Goal: Obtain resource: Obtain resource

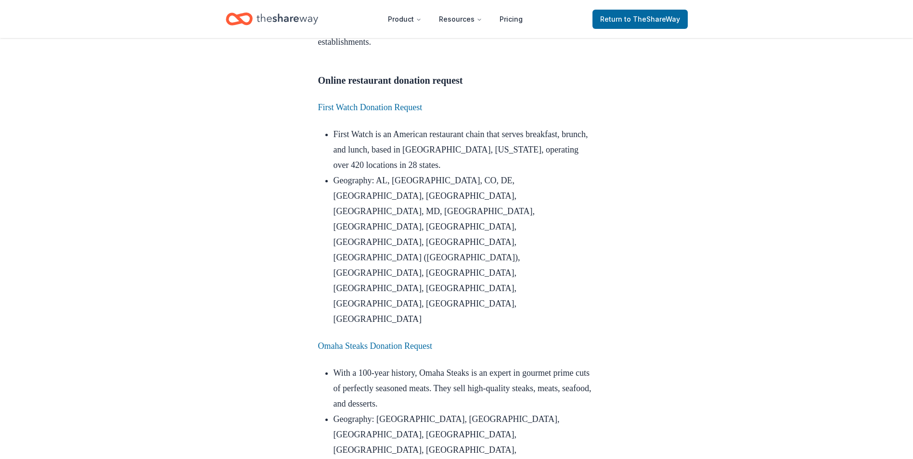
scroll to position [862, 0]
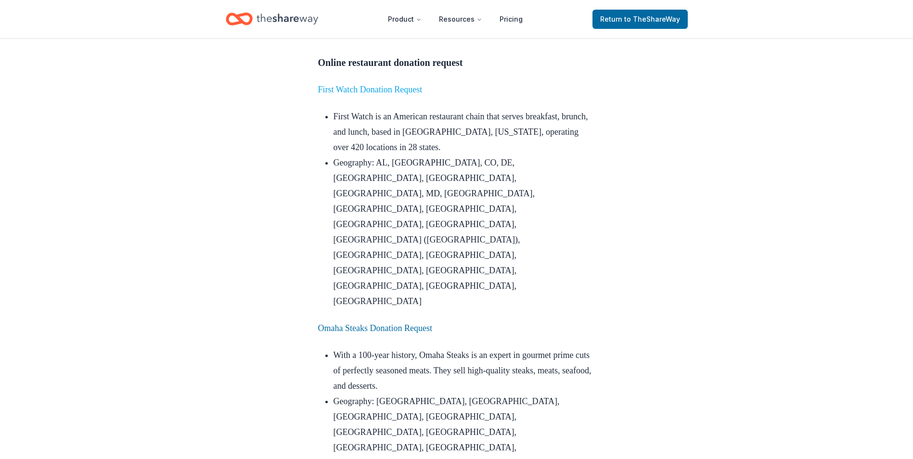
click at [358, 94] on link "First Watch Donation Request" at bounding box center [370, 90] width 104 height 10
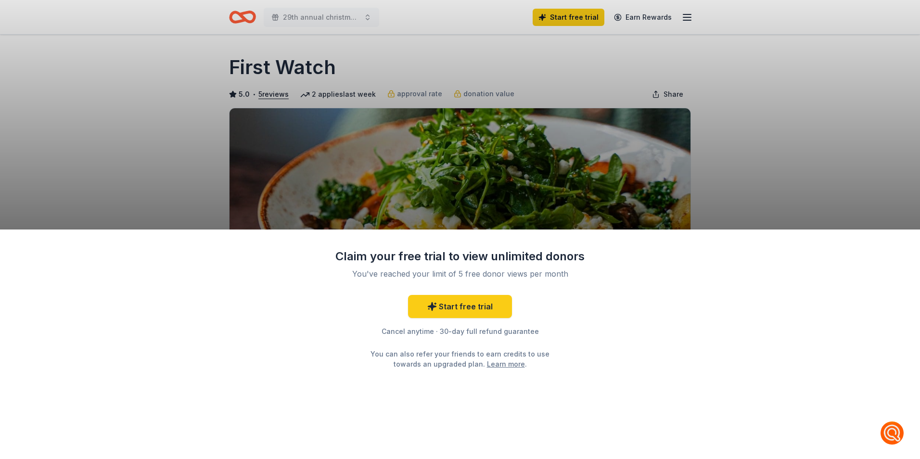
click at [772, 77] on div "Claim your free trial to view unlimited donors You've reached your limit of 5 f…" at bounding box center [460, 229] width 920 height 459
click at [743, 112] on div "Claim your free trial to view unlimited donors You've reached your limit of 5 f…" at bounding box center [460, 229] width 920 height 459
click at [105, 115] on div "Claim your free trial to view unlimited donors You've reached your limit of 5 f…" at bounding box center [460, 229] width 920 height 459
drag, startPoint x: 920, startPoint y: 40, endPoint x: 907, endPoint y: 59, distance: 22.6
click at [907, 59] on div "Claim your free trial to view unlimited donors You've reached your limit of 5 f…" at bounding box center [460, 229] width 920 height 459
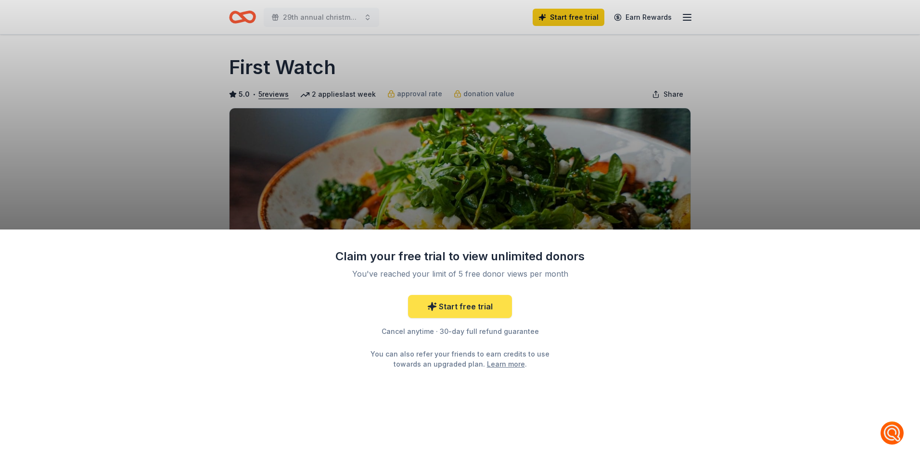
click at [492, 311] on link "Start free trial" at bounding box center [460, 306] width 104 height 23
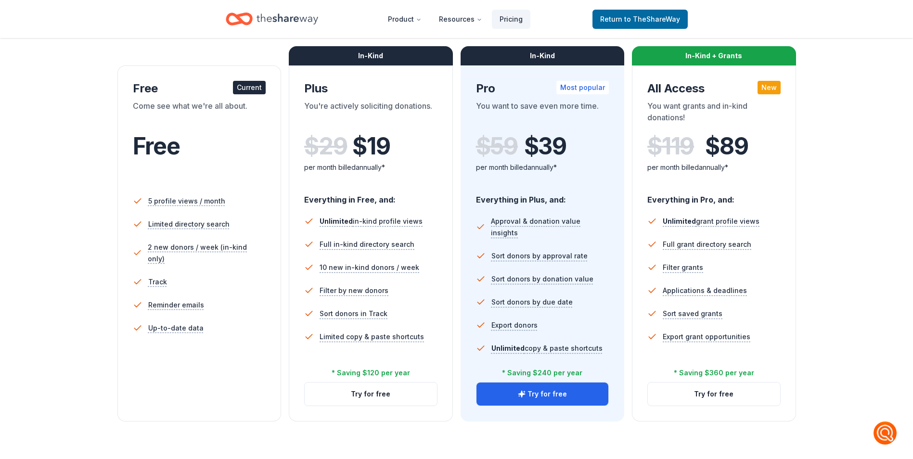
scroll to position [164, 0]
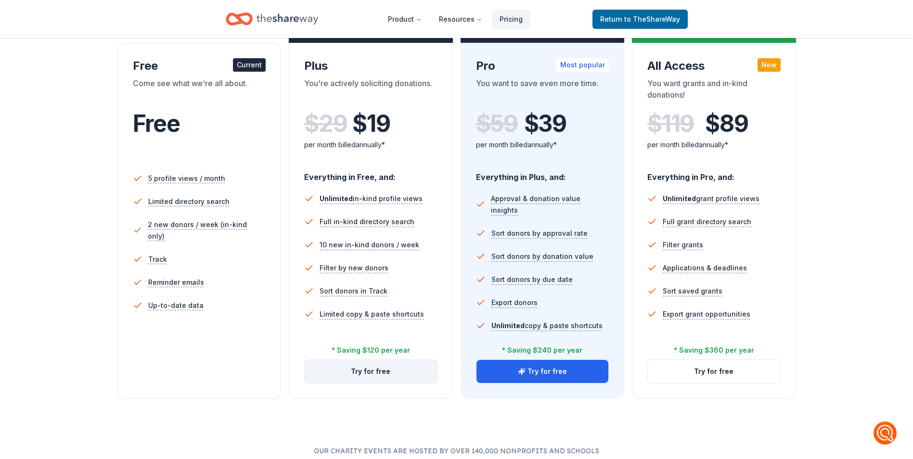
click at [373, 369] on button "Try for free" at bounding box center [371, 371] width 132 height 23
